Goal: Transaction & Acquisition: Subscribe to service/newsletter

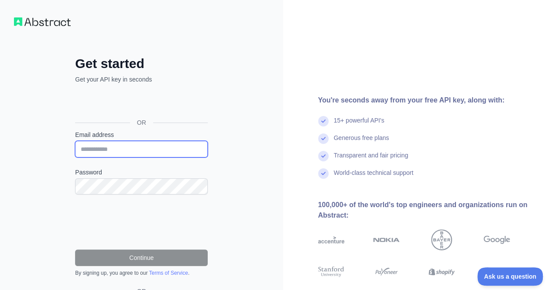
click at [163, 146] on input "Email address" at bounding box center [141, 149] width 133 height 17
type input "**********"
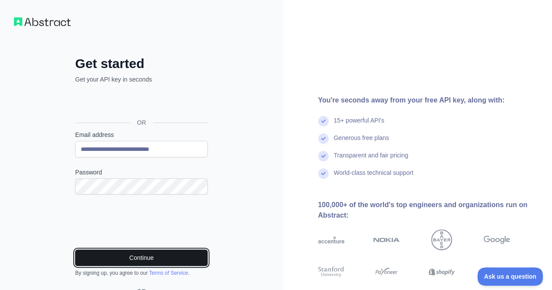
click at [168, 261] on button "Continue" at bounding box center [141, 258] width 133 height 17
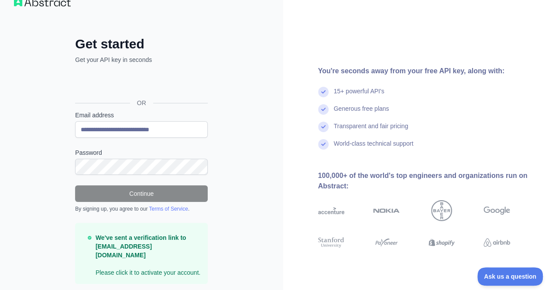
scroll to position [38, 0]
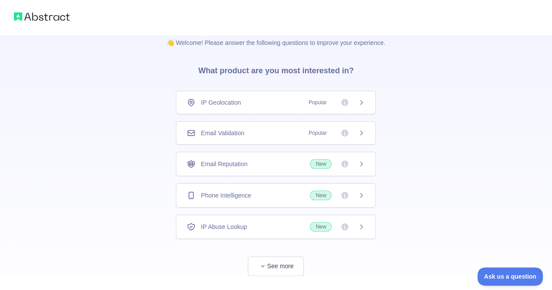
scroll to position [29, 0]
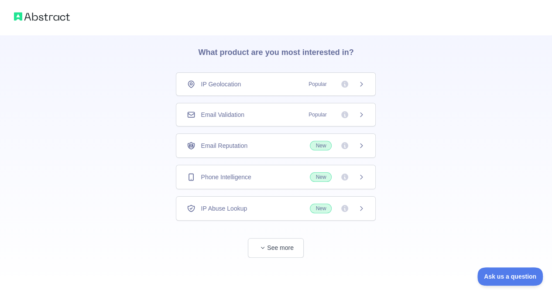
click at [249, 113] on div "Email Validation Popular" at bounding box center [276, 114] width 178 height 9
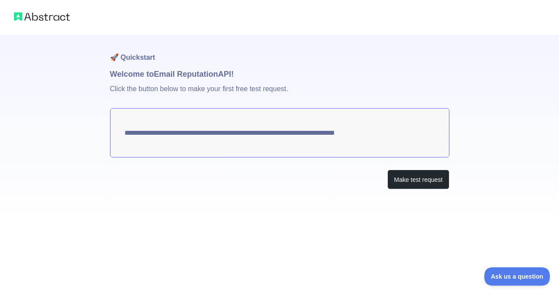
click at [291, 133] on textarea "**********" at bounding box center [279, 132] width 339 height 49
click at [405, 180] on button "Make test request" at bounding box center [418, 180] width 62 height 20
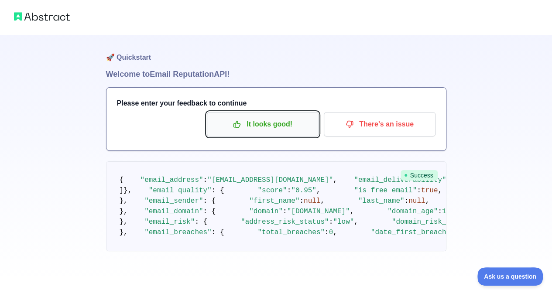
click at [260, 131] on p "It looks good!" at bounding box center [262, 124] width 99 height 15
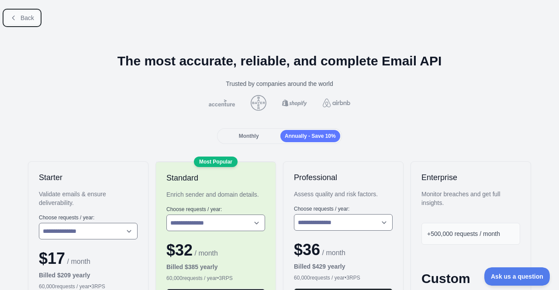
click at [10, 18] on icon at bounding box center [13, 17] width 7 height 7
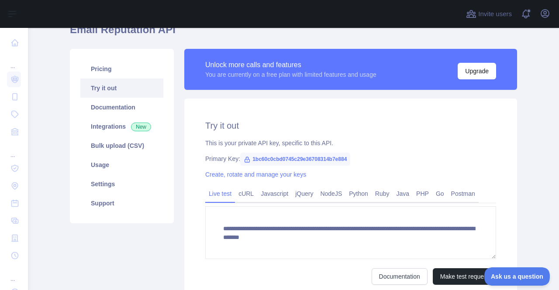
scroll to position [87, 0]
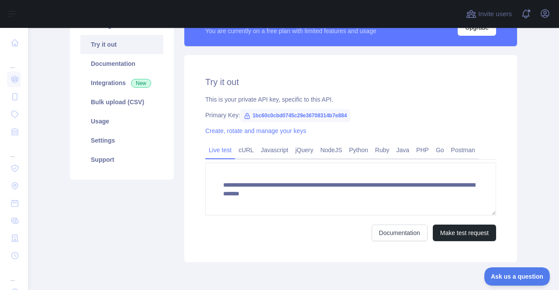
click at [250, 115] on span "1bc60c0cbd0745c29e36708314b7e884" at bounding box center [295, 115] width 110 height 13
click at [254, 118] on span "1bc60c0cbd0745c29e36708314b7e884" at bounding box center [295, 115] width 110 height 13
drag, startPoint x: 248, startPoint y: 117, endPoint x: 343, endPoint y: 120, distance: 95.6
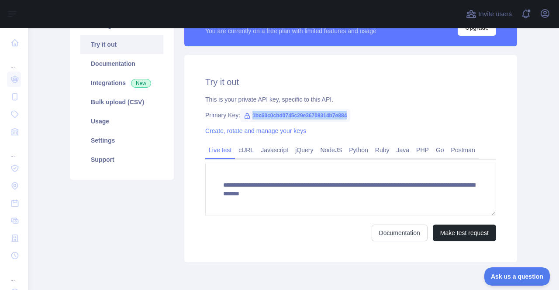
click at [343, 120] on span "1bc60c0cbd0745c29e36708314b7e884" at bounding box center [295, 115] width 110 height 13
copy span "1bc60c0cbd0745c29e36708314b7e884"
